Goal: Information Seeking & Learning: Learn about a topic

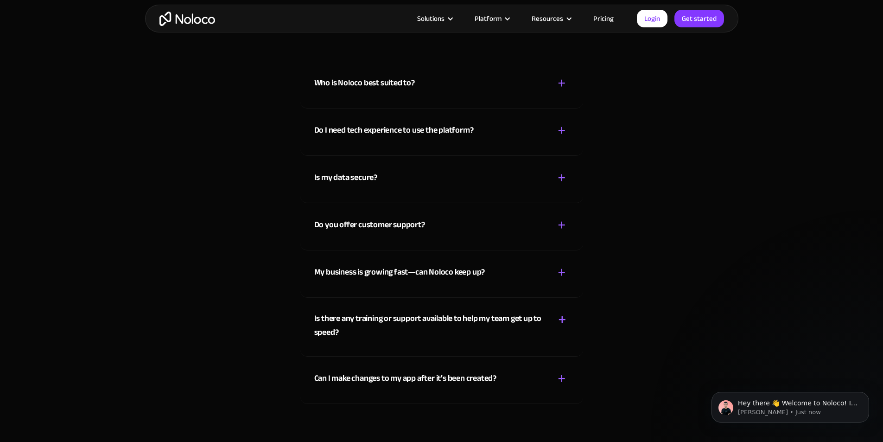
scroll to position [4916, 0]
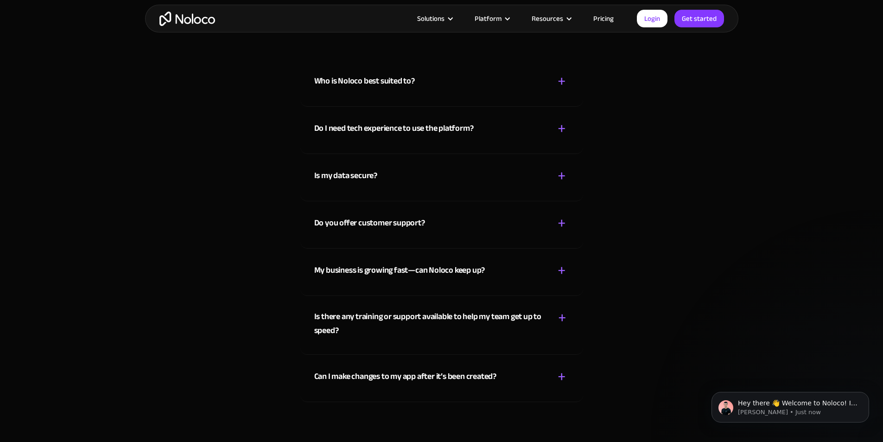
click at [604, 19] on link "Pricing" at bounding box center [604, 19] width 44 height 12
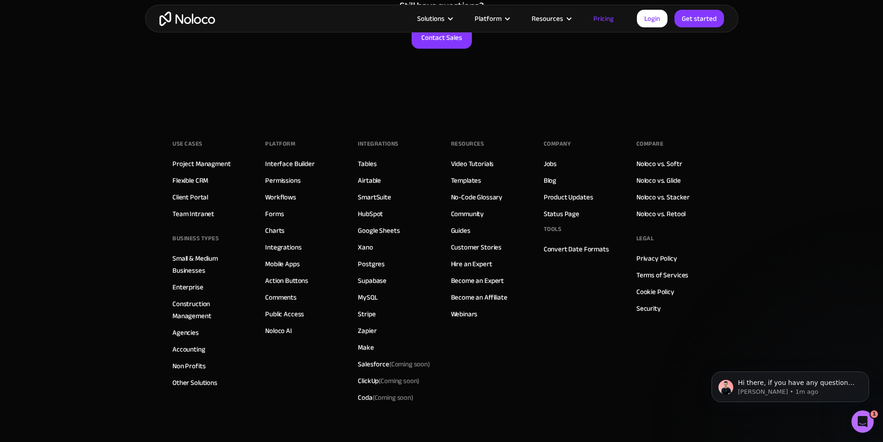
scroll to position [4699, 0]
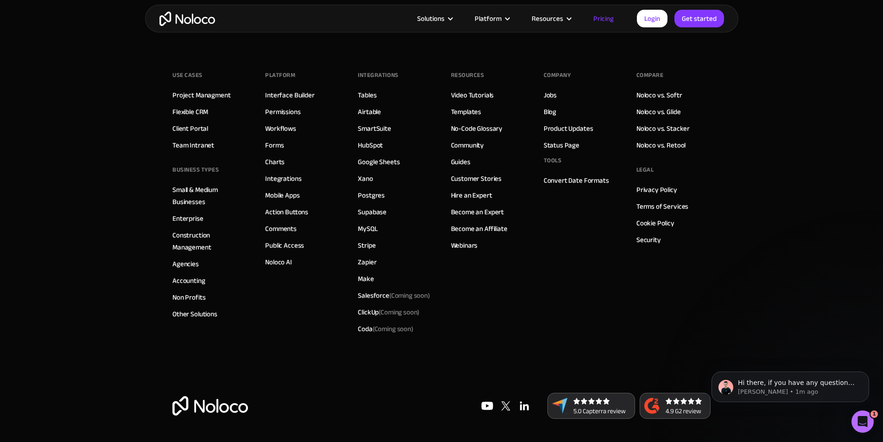
click at [805, 298] on footer "Use Cases Project Managment Flexible CRM Client Portal Team Intranet BUSINESS T…" at bounding box center [441, 241] width 883 height 402
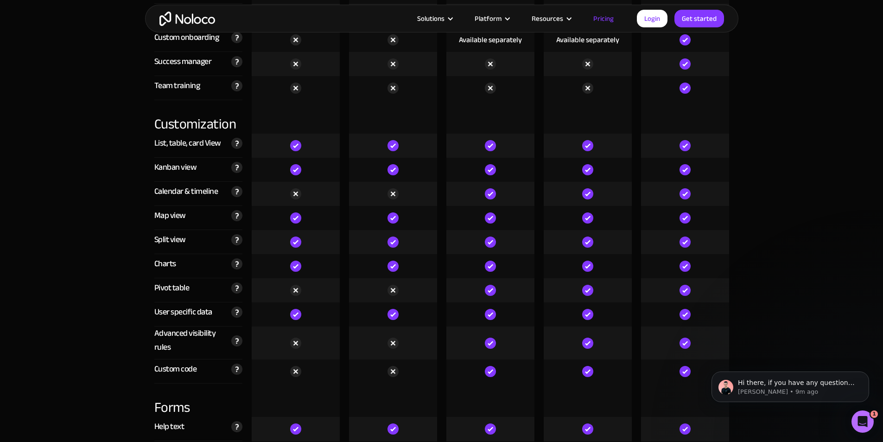
scroll to position [2504, 0]
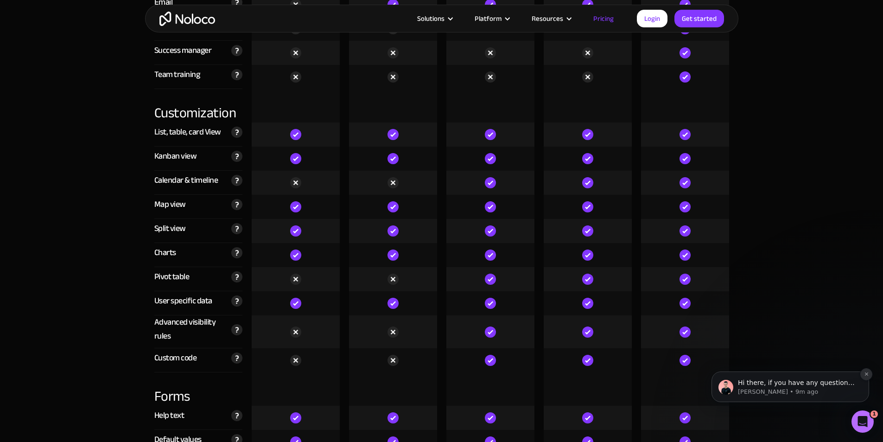
click at [869, 374] on icon "Dismiss notification" at bounding box center [866, 373] width 5 height 5
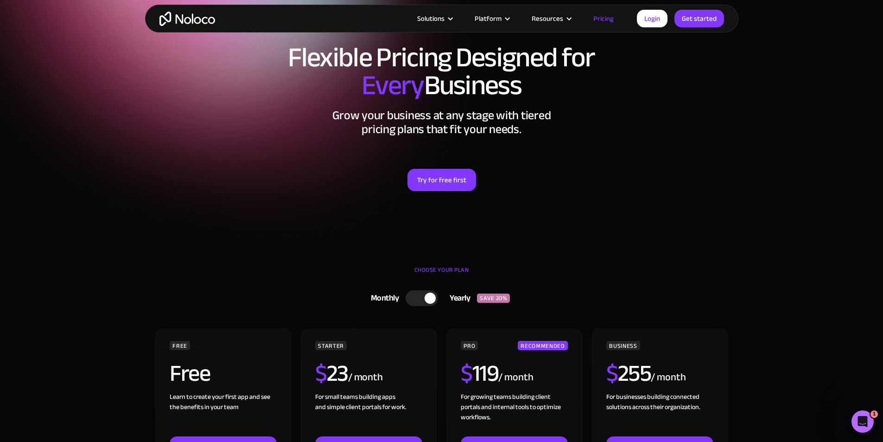
scroll to position [0, 0]
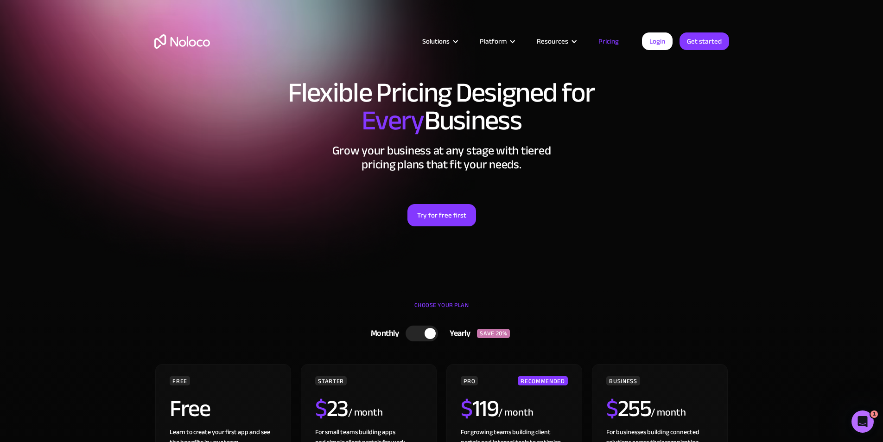
click at [722, 161] on h2 "Grow your business at any stage with tiered pricing plans that fit your needs." at bounding box center [441, 158] width 575 height 28
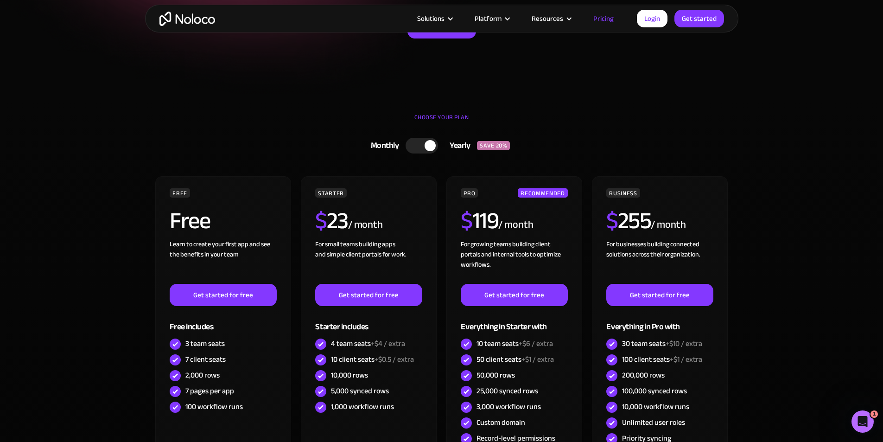
scroll to position [232, 0]
